Goal: Communication & Community: Answer question/provide support

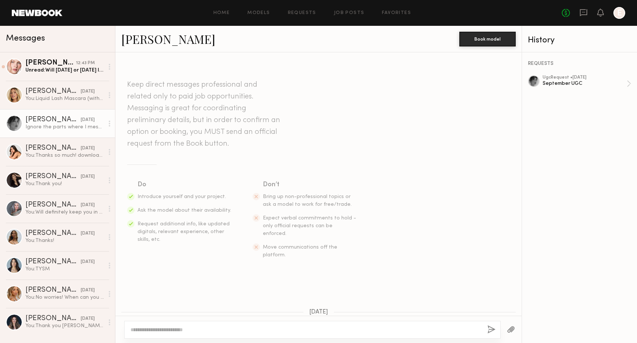
scroll to position [459, 0]
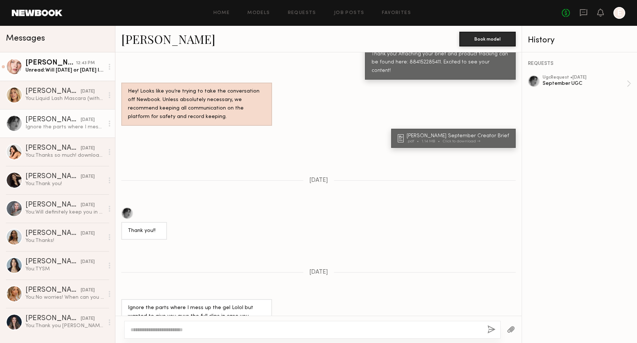
click at [73, 62] on div "[PERSON_NAME]" at bounding box center [50, 62] width 51 height 7
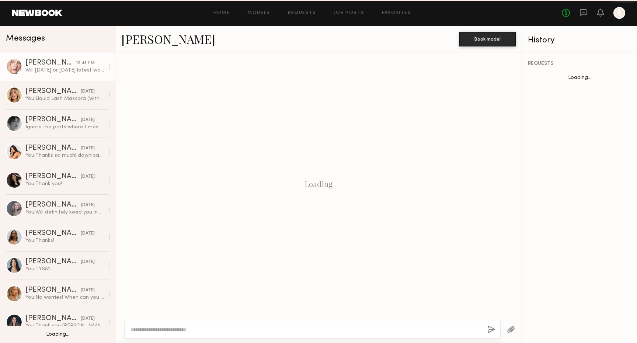
scroll to position [568, 0]
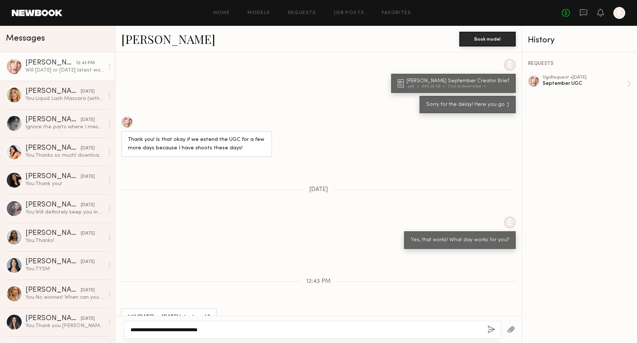
type textarea "**********"
click at [482, 330] on div "**********" at bounding box center [312, 330] width 377 height 18
click at [485, 330] on div "**********" at bounding box center [312, 330] width 377 height 18
click at [492, 331] on button "button" at bounding box center [492, 329] width 8 height 9
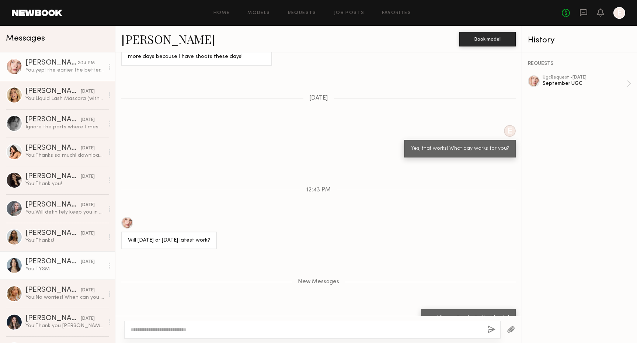
click at [67, 268] on div "You: TYSM" at bounding box center [64, 269] width 79 height 7
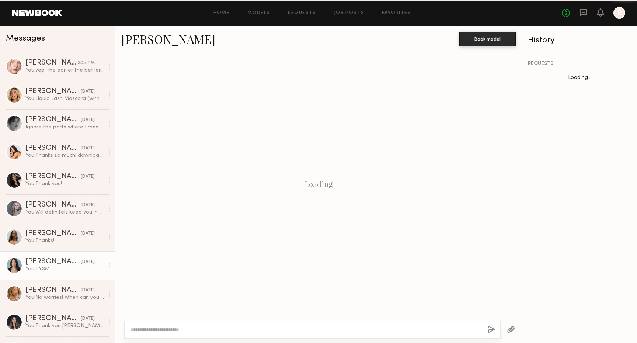
scroll to position [673, 0]
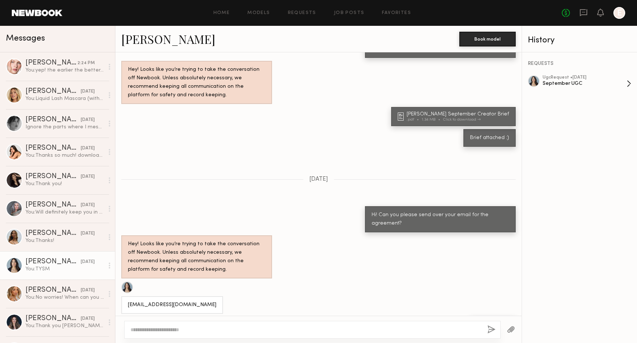
click at [589, 80] on div "September UGC" at bounding box center [585, 83] width 84 height 7
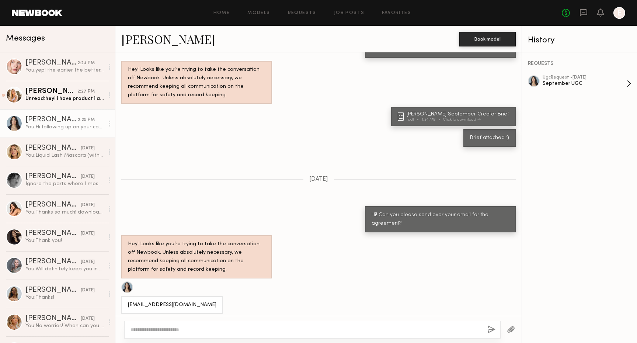
scroll to position [821, 0]
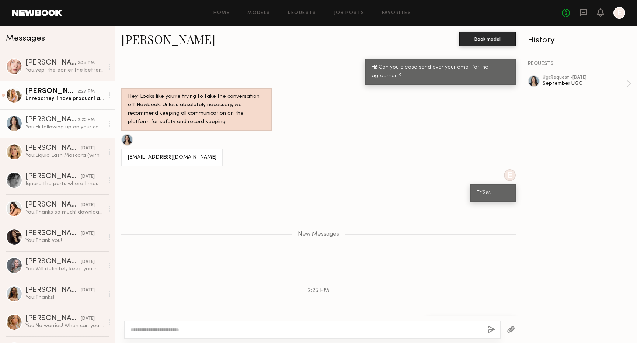
click at [83, 89] on div "2:27 PM" at bounding box center [85, 91] width 17 height 7
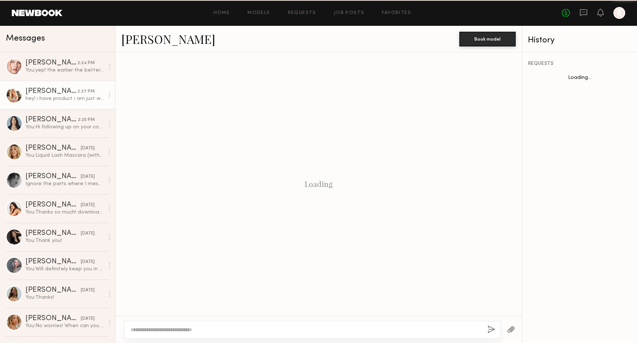
scroll to position [360, 0]
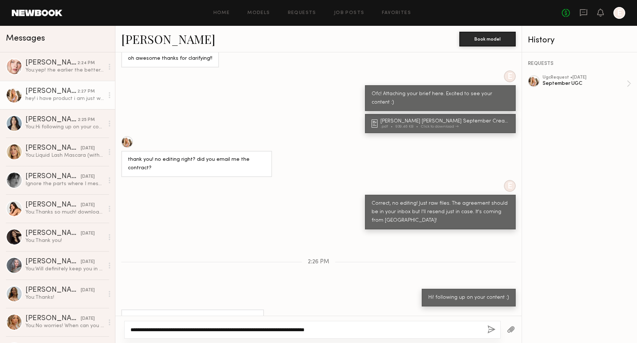
type textarea "**********"
click at [493, 327] on button "button" at bounding box center [492, 329] width 8 height 9
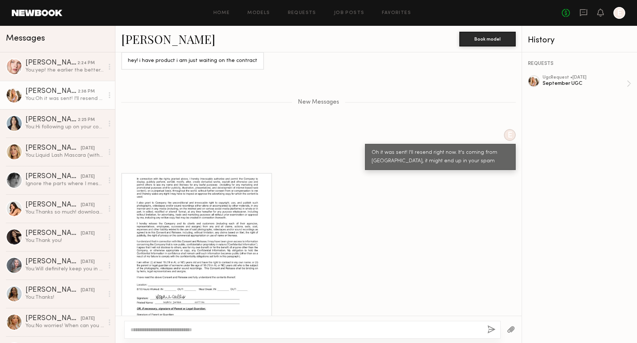
scroll to position [684, 0]
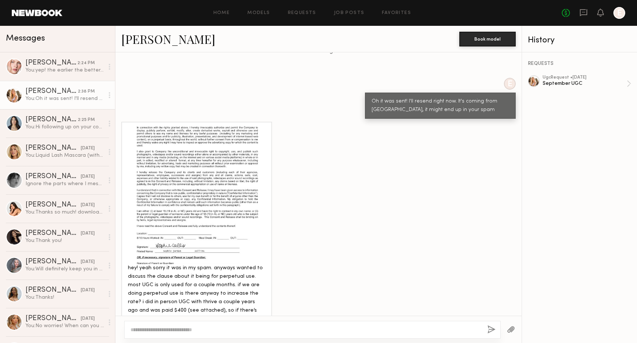
click at [235, 204] on div at bounding box center [197, 195] width 138 height 138
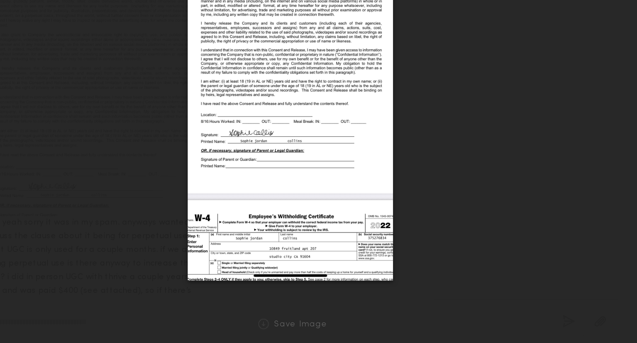
scroll to position [0, 0]
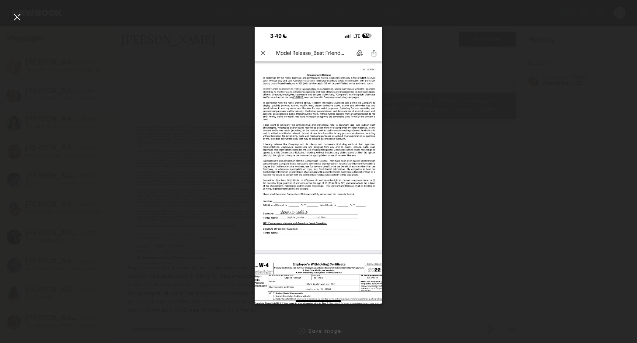
click at [416, 139] on div at bounding box center [318, 166] width 637 height 308
click at [23, 17] on div at bounding box center [318, 166] width 637 height 308
click at [19, 23] on div at bounding box center [318, 166] width 637 height 308
click at [17, 19] on div at bounding box center [17, 17] width 12 height 12
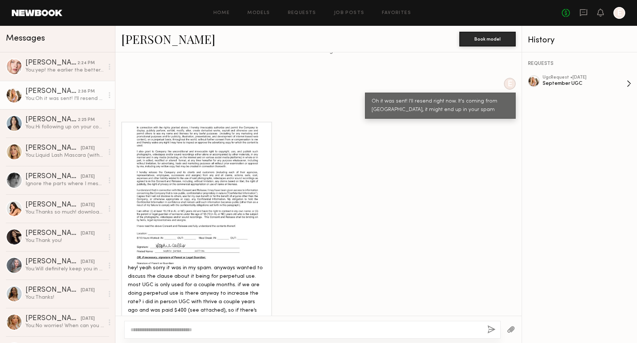
click at [577, 83] on div "September UGC" at bounding box center [585, 83] width 84 height 7
click at [303, 331] on textarea at bounding box center [306, 329] width 351 height 7
type textarea "**********"
click at [493, 329] on button "button" at bounding box center [492, 329] width 8 height 9
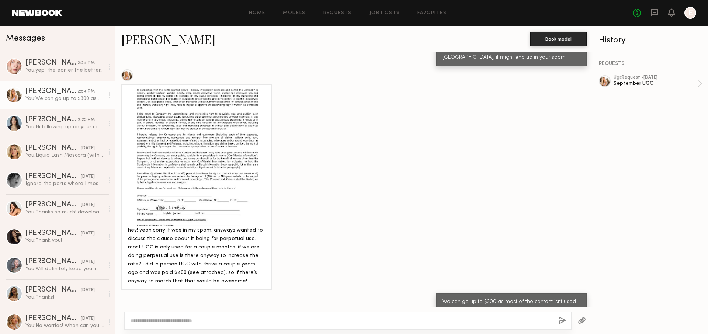
scroll to position [745, 0]
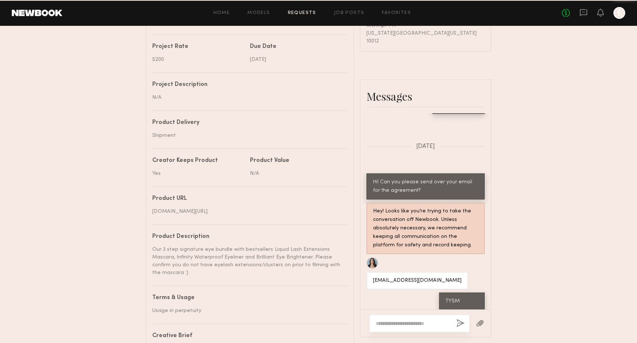
scroll to position [291, 0]
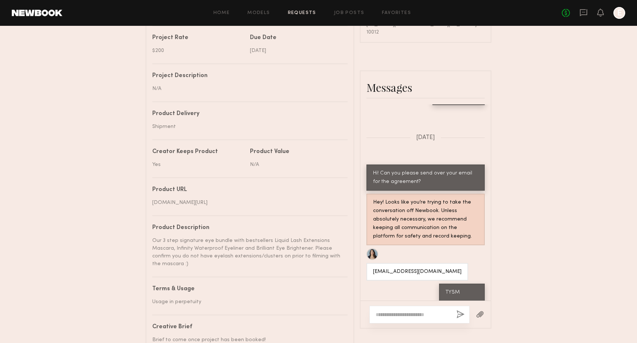
click at [416, 311] on textarea at bounding box center [413, 314] width 75 height 7
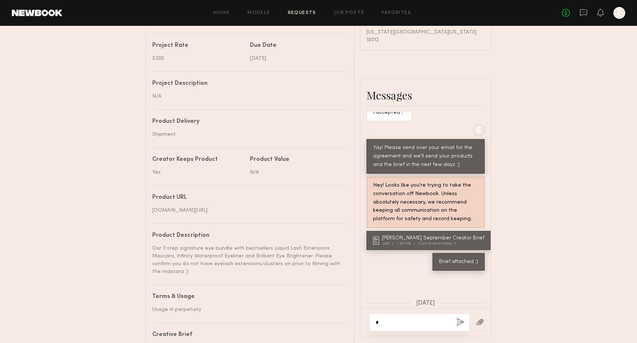
scroll to position [334, 0]
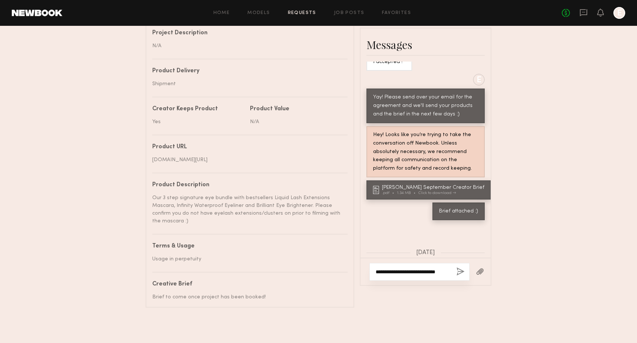
type textarea "**********"
click at [469, 267] on div "**********" at bounding box center [420, 272] width 100 height 18
click at [461, 267] on button "button" at bounding box center [461, 271] width 8 height 9
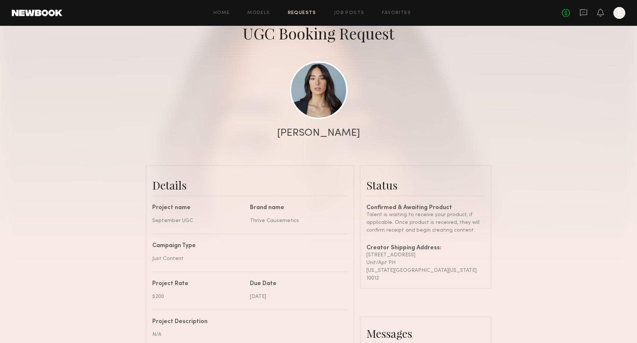
scroll to position [0, 0]
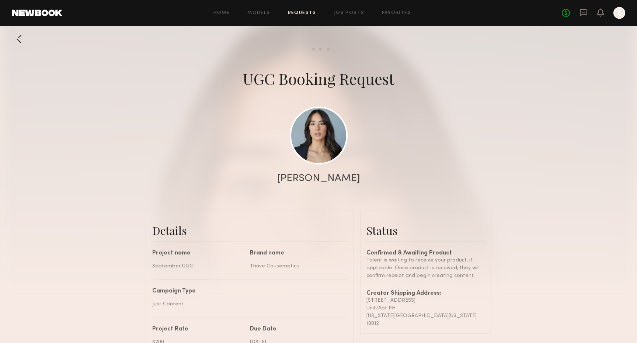
click at [21, 38] on div at bounding box center [19, 39] width 15 height 15
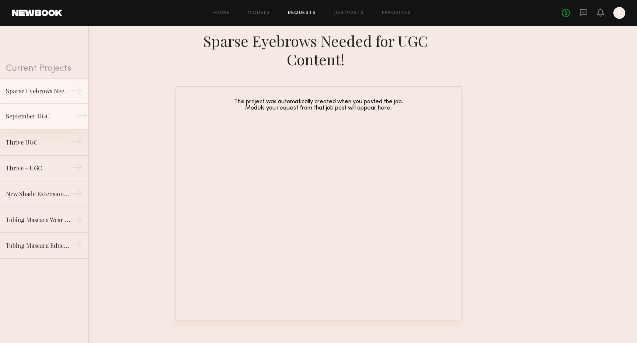
click at [75, 121] on link "September UGC →" at bounding box center [44, 117] width 88 height 26
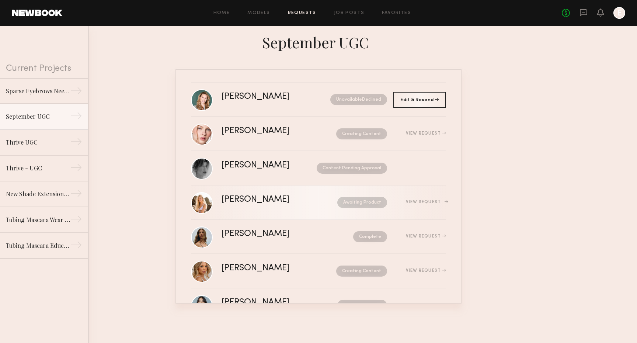
click at [270, 197] on div "Sophie Jordan C." at bounding box center [268, 199] width 92 height 8
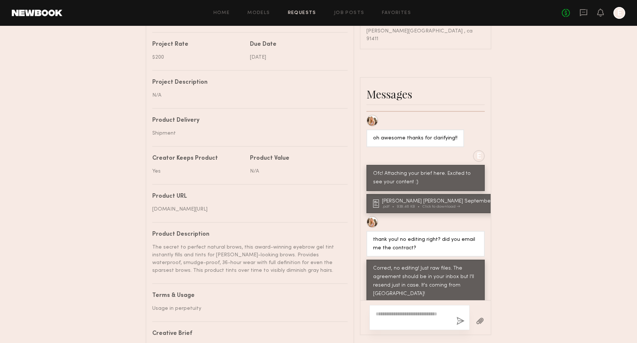
scroll to position [295, 0]
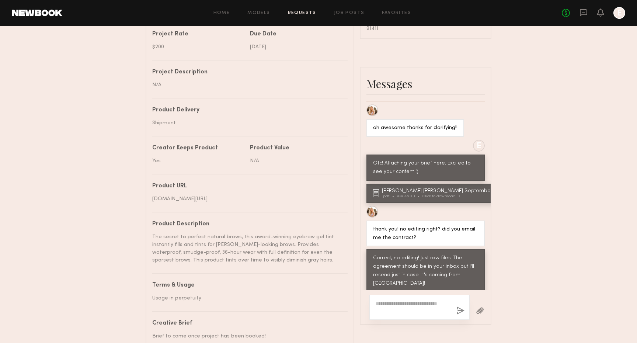
click at [441, 309] on textarea at bounding box center [413, 307] width 75 height 15
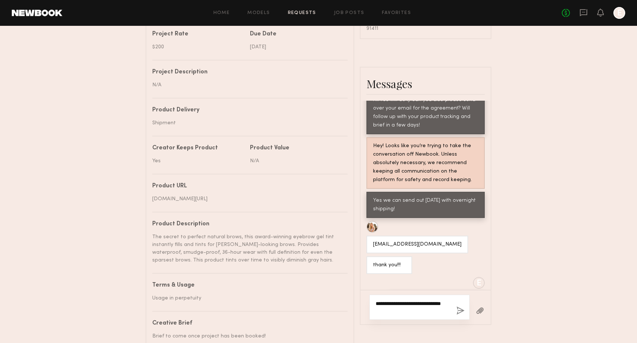
scroll to position [542, 0]
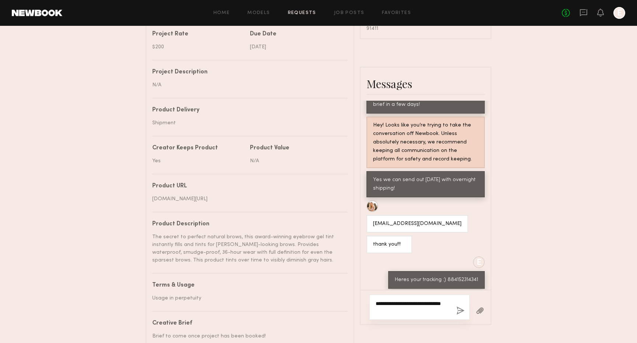
type textarea "**********"
click at [463, 315] on button "button" at bounding box center [461, 310] width 8 height 9
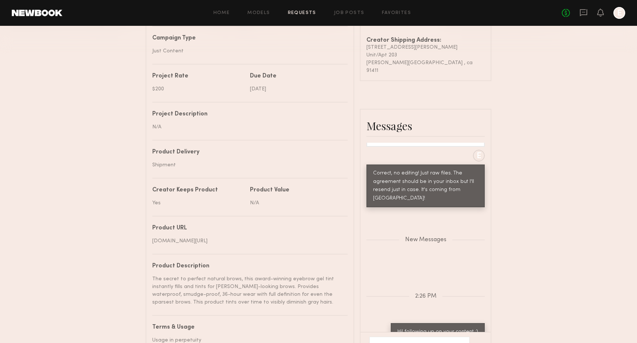
scroll to position [0, 0]
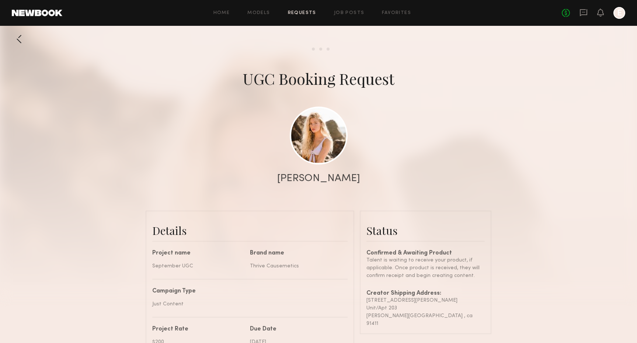
click at [16, 38] on div at bounding box center [19, 39] width 15 height 15
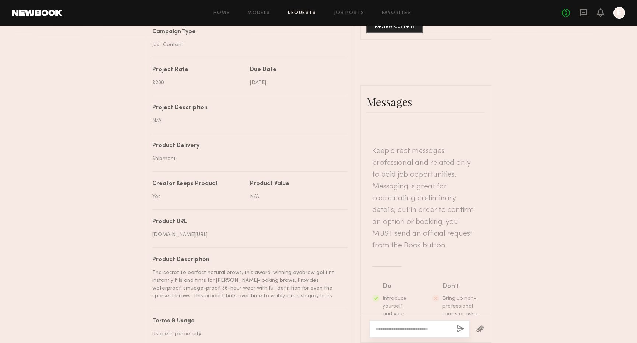
scroll to position [699, 0]
